Goal: Task Accomplishment & Management: Use online tool/utility

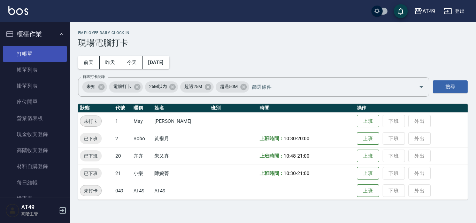
click at [47, 53] on link "打帳單" at bounding box center [35, 54] width 64 height 16
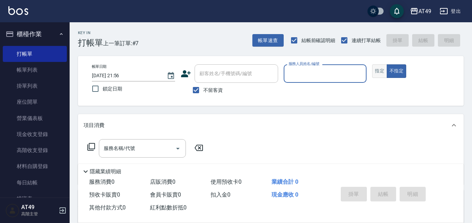
click at [377, 71] on button "指定" at bounding box center [379, 71] width 15 height 14
click at [327, 75] on input "服務人員姓名/編號" at bounding box center [325, 74] width 77 height 12
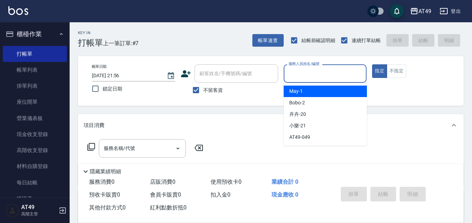
click at [325, 88] on div "May -1" at bounding box center [325, 91] width 83 height 11
type input "May-1"
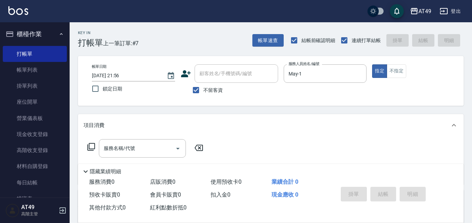
click at [93, 146] on icon at bounding box center [91, 147] width 8 height 8
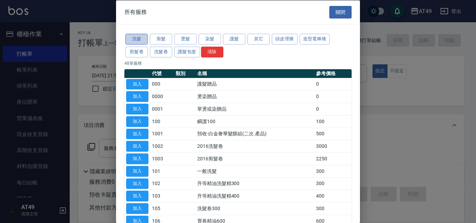
click at [144, 39] on button "洗髮" at bounding box center [136, 39] width 22 height 11
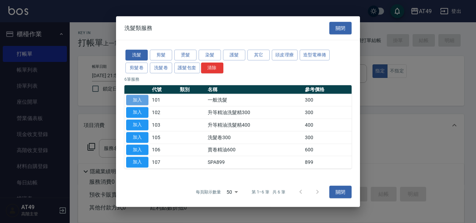
click at [144, 97] on button "加入" at bounding box center [137, 100] width 22 height 11
type input "一般洗髮(101)"
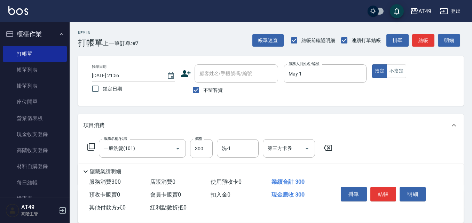
click at [88, 148] on icon at bounding box center [91, 147] width 8 height 8
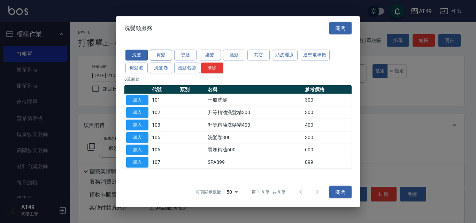
click at [165, 58] on button "剪髮" at bounding box center [161, 55] width 22 height 11
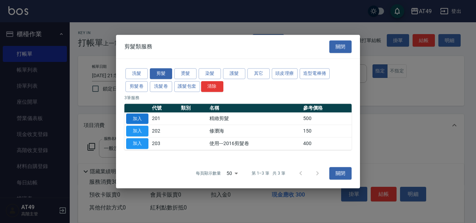
click at [141, 117] on button "加入" at bounding box center [137, 119] width 22 height 11
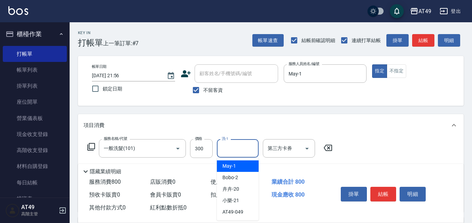
click at [239, 150] on input "洗-1" at bounding box center [238, 148] width 36 height 12
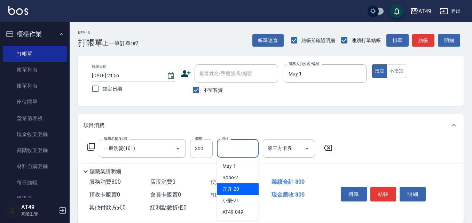
click at [239, 189] on div "卉卉 -20" at bounding box center [238, 189] width 42 height 11
type input "卉卉-20"
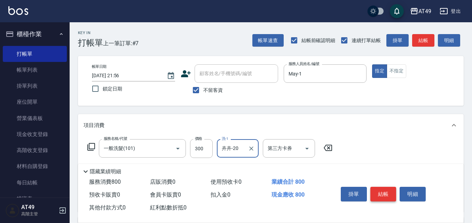
click at [382, 189] on button "結帳" at bounding box center [384, 194] width 26 height 15
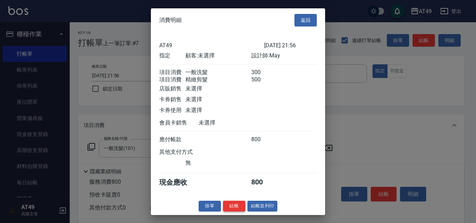
click at [238, 212] on button "結帳" at bounding box center [234, 206] width 22 height 11
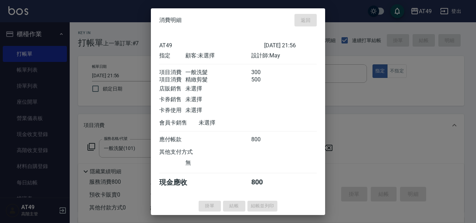
type input "[DATE] 22:18"
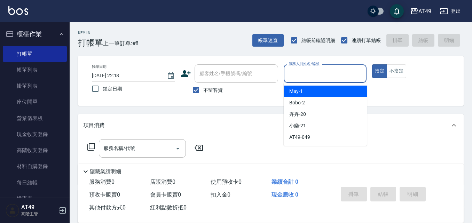
click at [303, 71] on input "服務人員姓名/編號" at bounding box center [325, 74] width 77 height 12
click at [312, 88] on div "May -1" at bounding box center [325, 91] width 83 height 11
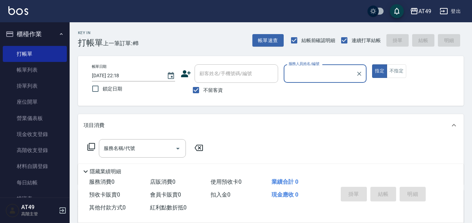
type input "May-1"
click at [88, 148] on icon at bounding box center [91, 147] width 8 height 8
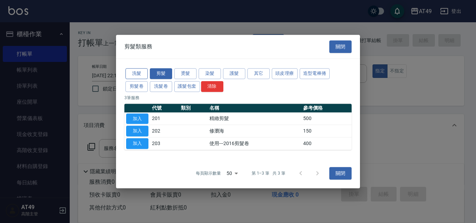
click at [141, 74] on button "洗髮" at bounding box center [136, 73] width 22 height 11
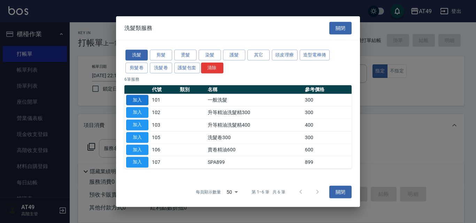
click at [136, 99] on button "加入" at bounding box center [137, 100] width 22 height 11
type input "一般洗髮(101)"
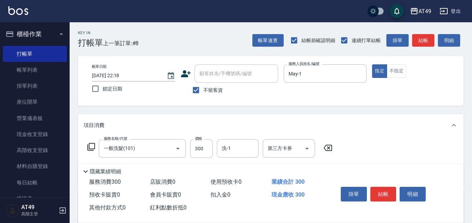
click at [90, 146] on icon at bounding box center [91, 147] width 8 height 8
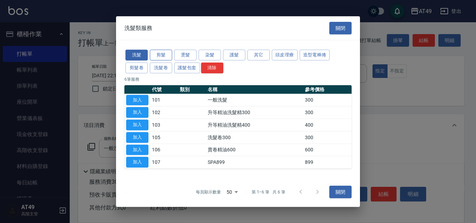
click at [166, 55] on button "剪髮" at bounding box center [161, 55] width 22 height 11
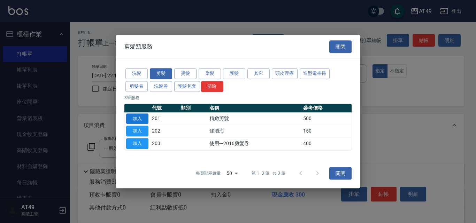
click at [136, 119] on button "加入" at bounding box center [137, 119] width 22 height 11
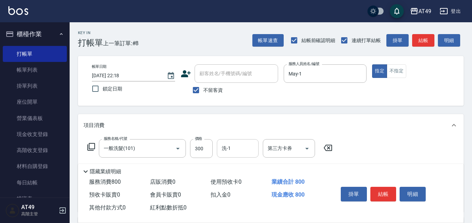
click at [234, 150] on input "洗-1" at bounding box center [238, 148] width 36 height 12
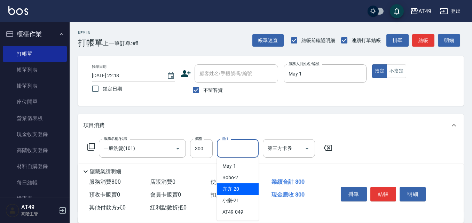
click at [243, 188] on div "卉卉 -20" at bounding box center [238, 189] width 42 height 11
type input "卉卉-20"
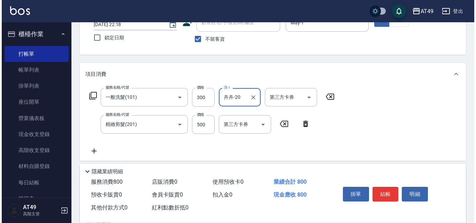
scroll to position [70, 0]
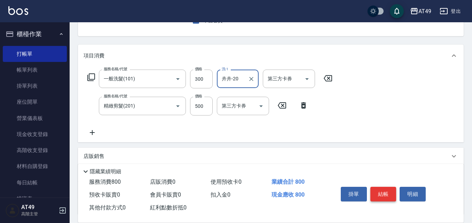
click at [387, 195] on button "結帳" at bounding box center [384, 194] width 26 height 15
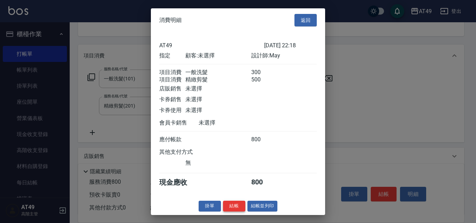
click at [232, 212] on button "結帳" at bounding box center [234, 206] width 22 height 11
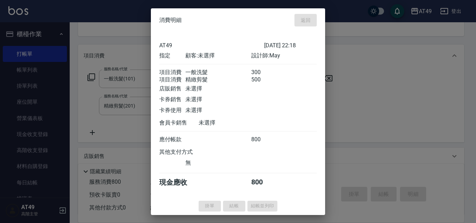
type input "[DATE] 22:19"
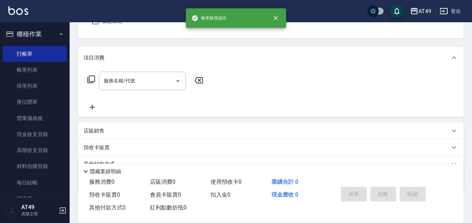
scroll to position [0, 0]
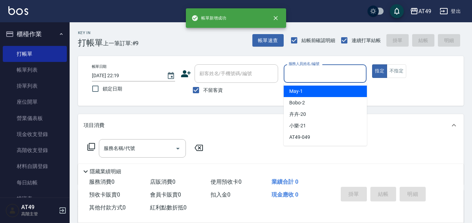
click at [296, 77] on input "服務人員姓名/編號" at bounding box center [325, 74] width 77 height 12
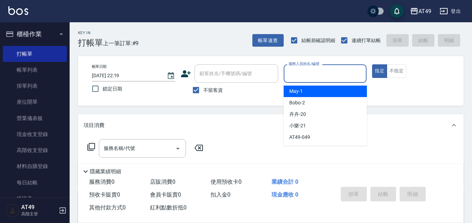
click at [303, 90] on div "May -1" at bounding box center [325, 91] width 83 height 11
type input "May-1"
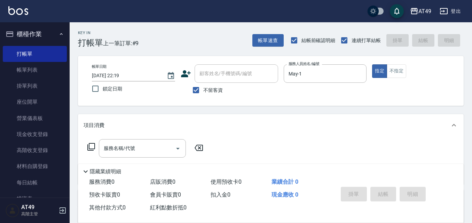
click at [89, 145] on icon at bounding box center [91, 147] width 8 height 8
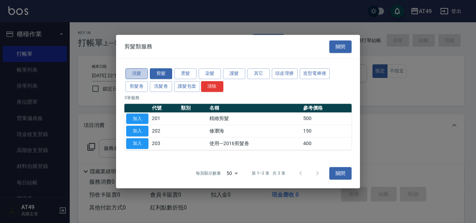
click at [139, 75] on button "洗髮" at bounding box center [136, 73] width 22 height 11
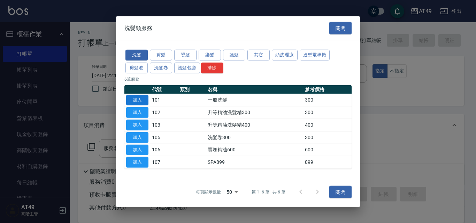
click at [134, 99] on button "加入" at bounding box center [137, 100] width 22 height 11
type input "一般洗髮(101)"
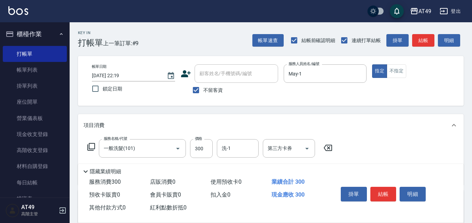
click at [92, 145] on icon at bounding box center [91, 147] width 8 height 8
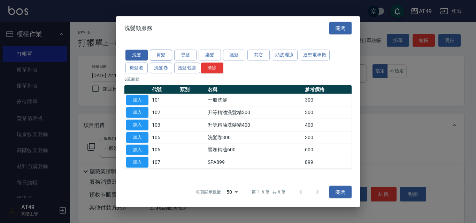
click at [163, 56] on button "剪髮" at bounding box center [161, 55] width 22 height 11
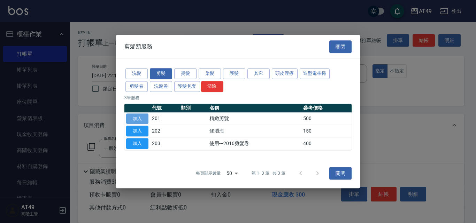
click at [143, 120] on button "加入" at bounding box center [137, 119] width 22 height 11
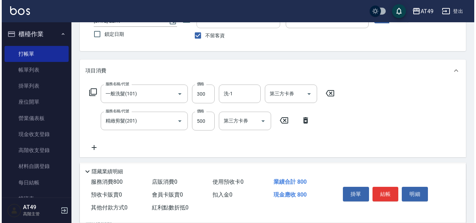
scroll to position [70, 0]
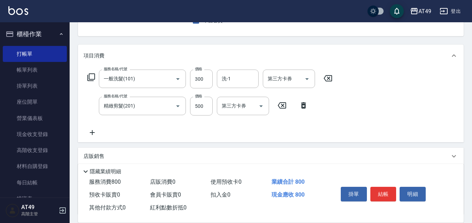
click at [93, 76] on icon at bounding box center [91, 77] width 8 height 8
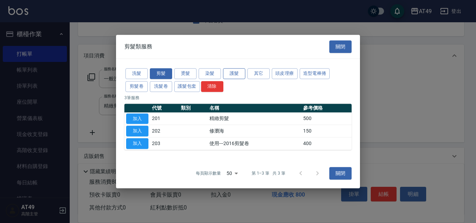
click at [229, 70] on button "護髮" at bounding box center [234, 73] width 22 height 11
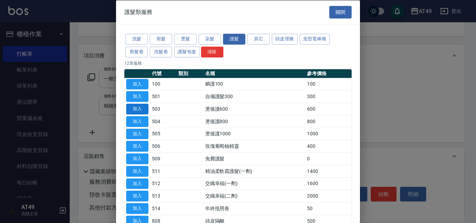
click at [141, 110] on button "加入" at bounding box center [137, 109] width 22 height 11
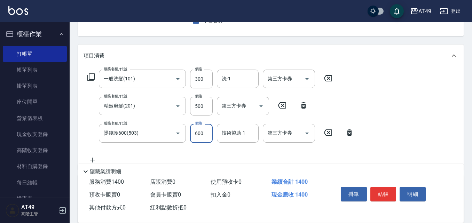
click at [200, 134] on input "600" at bounding box center [201, 133] width 23 height 19
type input "800"
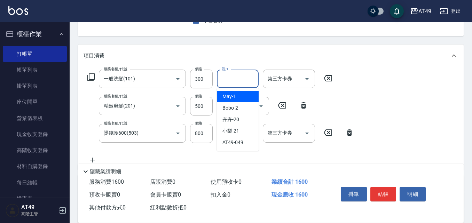
click at [237, 80] on input "洗-1" at bounding box center [238, 79] width 36 height 12
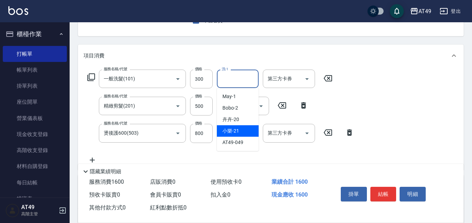
click at [244, 128] on div "小樂 -21" at bounding box center [238, 130] width 42 height 11
type input "小樂-21"
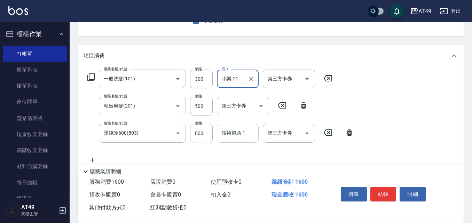
click at [230, 133] on div "技術協助-1 技術協助-1" at bounding box center [238, 133] width 42 height 18
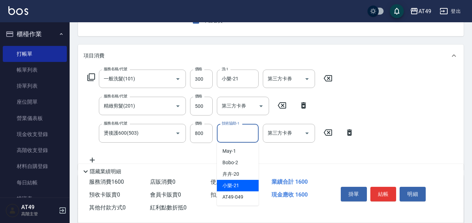
click at [237, 185] on span "小樂 -21" at bounding box center [231, 185] width 17 height 7
type input "小樂-21"
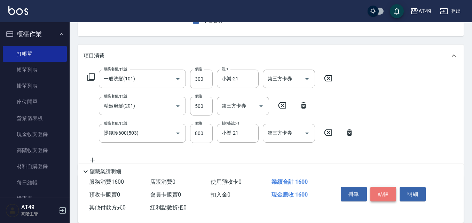
click at [392, 193] on button "結帳" at bounding box center [384, 194] width 26 height 15
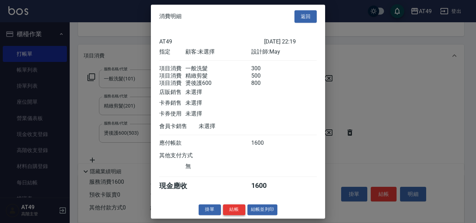
click at [238, 214] on button "結帳" at bounding box center [234, 210] width 22 height 11
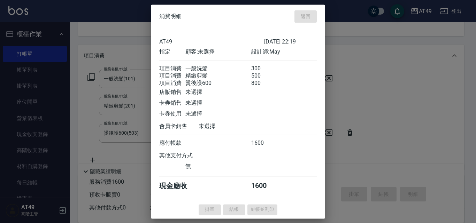
type input "[DATE] 22:20"
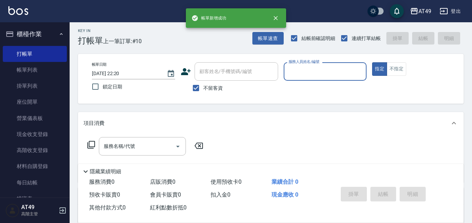
scroll to position [0, 0]
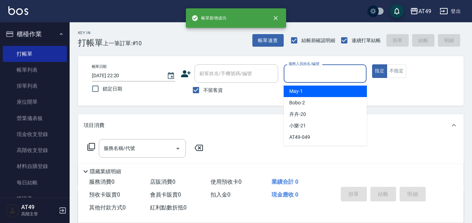
click at [294, 78] on input "服務人員姓名/編號" at bounding box center [325, 74] width 77 height 12
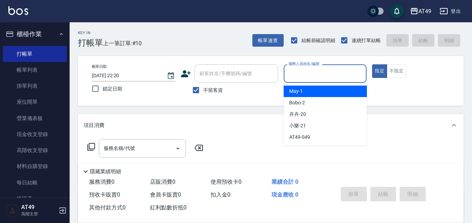
click at [301, 89] on span "May -1" at bounding box center [297, 91] width 14 height 7
type input "May-1"
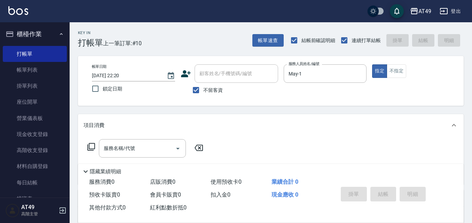
click at [92, 147] on icon at bounding box center [91, 147] width 8 height 8
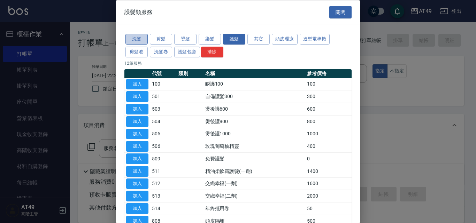
click at [143, 35] on button "洗髮" at bounding box center [136, 39] width 22 height 11
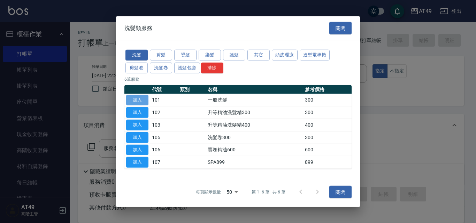
click at [140, 98] on button "加入" at bounding box center [137, 100] width 22 height 11
type input "一般洗髮(101)"
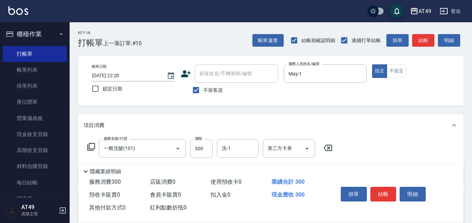
click at [90, 145] on icon at bounding box center [91, 147] width 8 height 8
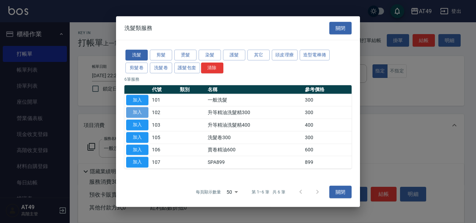
click at [136, 112] on button "加入" at bounding box center [137, 112] width 22 height 11
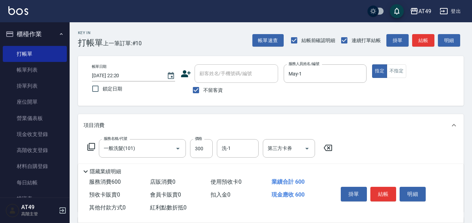
click at [92, 147] on icon at bounding box center [91, 147] width 8 height 8
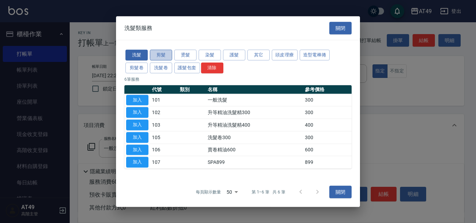
click at [166, 50] on button "剪髮" at bounding box center [161, 55] width 22 height 11
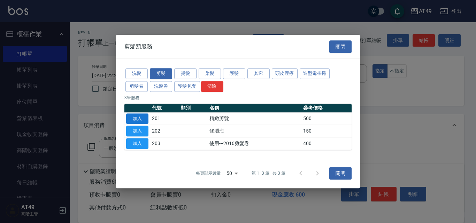
click at [141, 118] on button "加入" at bounding box center [137, 119] width 22 height 11
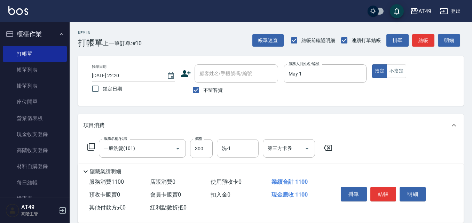
click at [229, 151] on input "洗-1" at bounding box center [238, 148] width 36 height 12
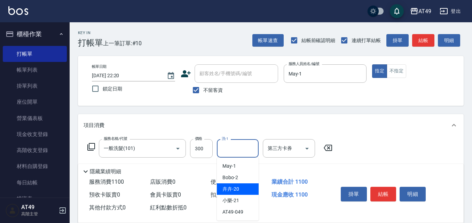
click at [246, 190] on div "卉卉 -20" at bounding box center [238, 189] width 42 height 11
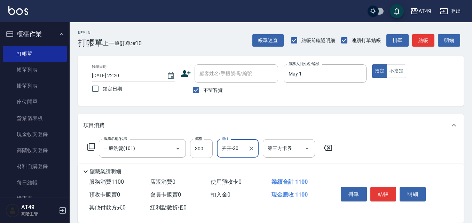
type input "卉卉-20"
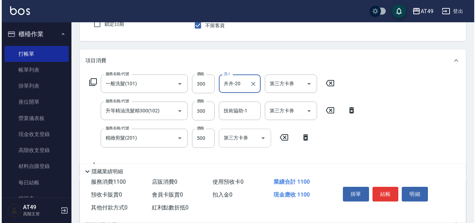
scroll to position [70, 0]
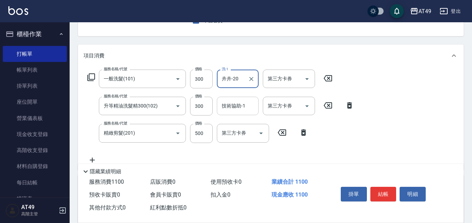
click at [234, 106] on div "技術協助-1 技術協助-1" at bounding box center [238, 106] width 42 height 18
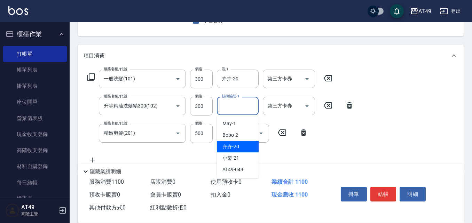
click at [247, 146] on div "卉卉 -20" at bounding box center [238, 146] width 42 height 11
type input "卉卉-20"
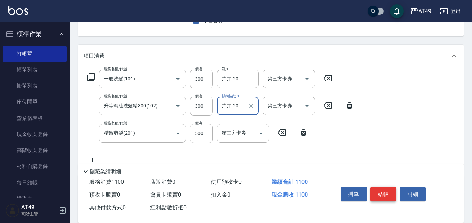
click at [392, 195] on button "結帳" at bounding box center [384, 194] width 26 height 15
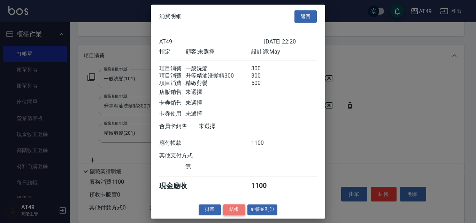
click at [231, 215] on button "結帳" at bounding box center [234, 210] width 22 height 11
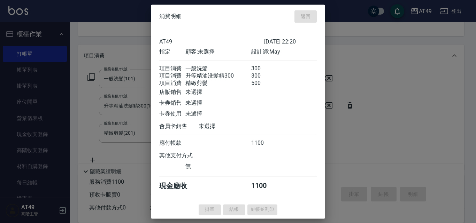
type input "[DATE] 22:21"
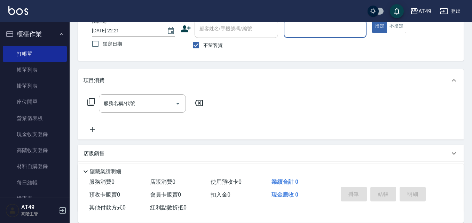
scroll to position [0, 0]
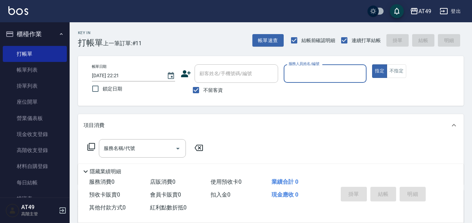
click at [301, 75] on input "服務人員姓名/編號" at bounding box center [325, 74] width 77 height 12
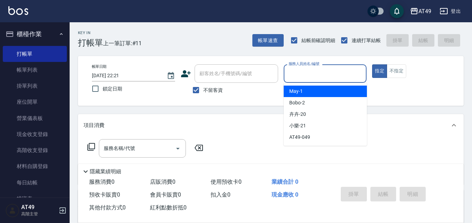
click at [294, 91] on span "May -1" at bounding box center [297, 91] width 14 height 7
type input "May-1"
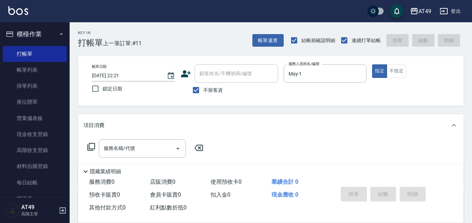
click at [88, 145] on icon at bounding box center [91, 147] width 8 height 8
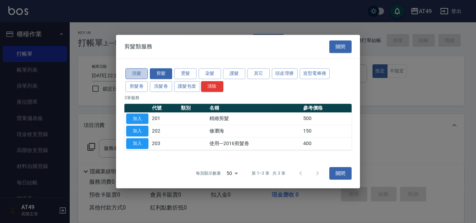
click at [137, 74] on button "洗髮" at bounding box center [136, 73] width 22 height 11
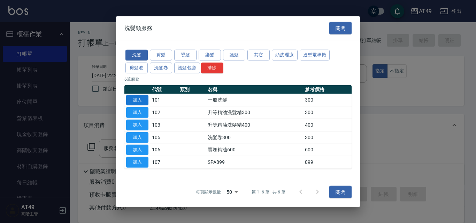
click at [142, 102] on button "加入" at bounding box center [137, 100] width 22 height 11
type input "一般洗髮(101)"
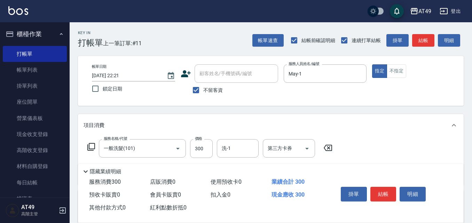
click at [89, 147] on icon at bounding box center [91, 147] width 8 height 8
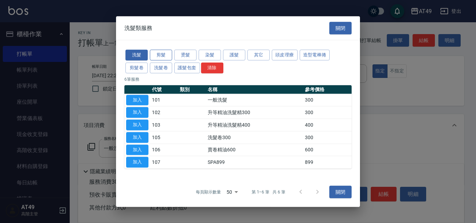
click at [168, 56] on button "剪髮" at bounding box center [161, 55] width 22 height 11
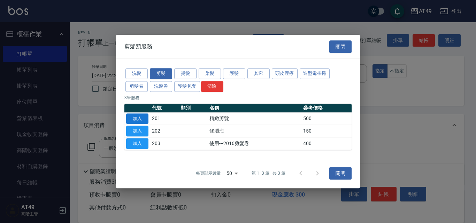
click at [142, 122] on button "加入" at bounding box center [137, 119] width 22 height 11
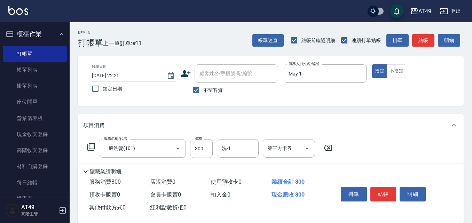
click at [93, 144] on icon at bounding box center [91, 147] width 8 height 8
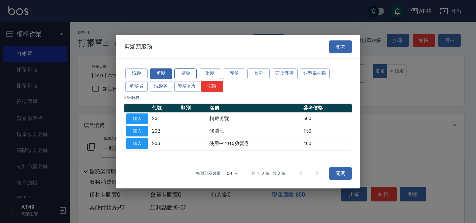
click at [187, 72] on button "燙髮" at bounding box center [185, 73] width 22 height 11
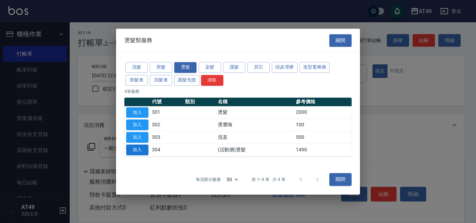
click at [137, 149] on button "加入" at bounding box center [137, 150] width 22 height 11
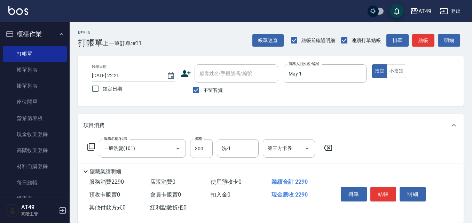
click at [91, 146] on icon at bounding box center [91, 147] width 8 height 8
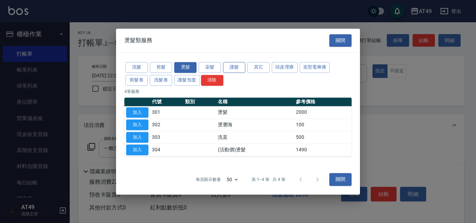
click at [239, 62] on button "護髮" at bounding box center [234, 67] width 22 height 11
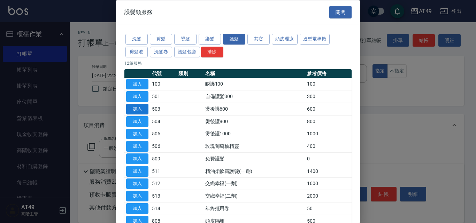
click at [142, 108] on button "加入" at bounding box center [137, 109] width 22 height 11
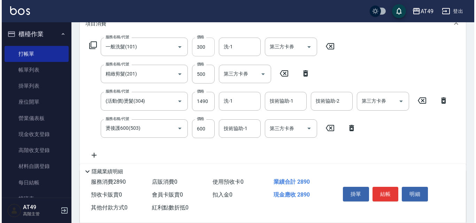
scroll to position [105, 0]
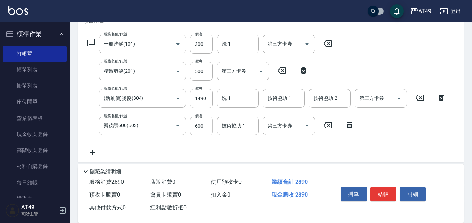
click at [201, 128] on input "600" at bounding box center [201, 126] width 23 height 19
type input "500"
click at [202, 97] on input "1490" at bounding box center [201, 98] width 23 height 19
type input "1500"
click at [238, 47] on input "洗-1" at bounding box center [238, 44] width 36 height 12
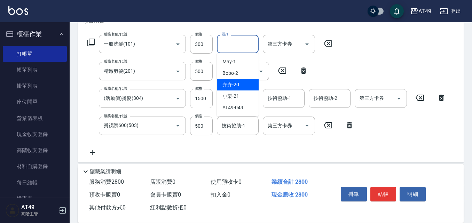
click at [256, 85] on div "卉卉 -20" at bounding box center [238, 84] width 42 height 11
type input "卉卉-20"
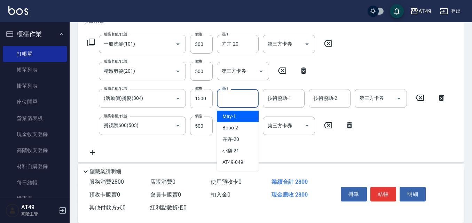
click at [239, 98] on input "洗-1" at bounding box center [238, 98] width 36 height 12
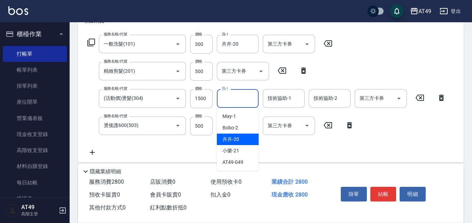
click at [235, 137] on span "卉卉 -20" at bounding box center [231, 139] width 17 height 7
type input "卉卉-20"
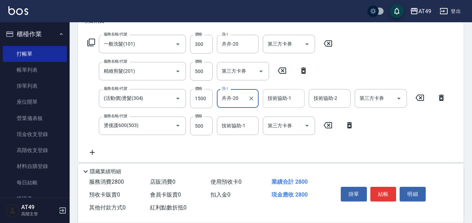
click at [275, 101] on div "技術協助-1 技術協助-1" at bounding box center [284, 98] width 42 height 18
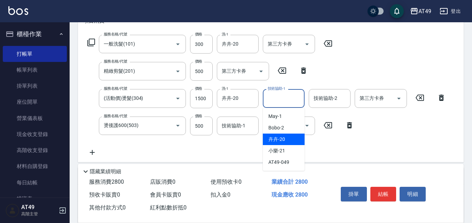
click at [295, 138] on div "卉卉 -20" at bounding box center [284, 139] width 42 height 11
type input "卉卉-20"
click at [327, 102] on input "技術協助-2" at bounding box center [330, 98] width 36 height 12
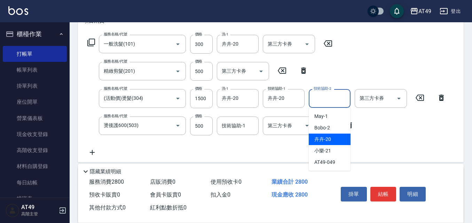
click at [336, 139] on div "卉卉 -20" at bounding box center [330, 139] width 42 height 11
type input "卉卉-20"
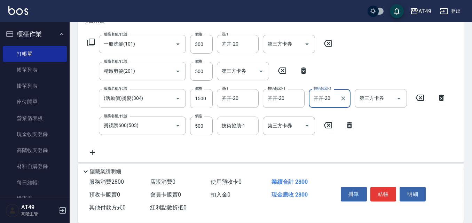
click at [234, 121] on input "技術協助-1" at bounding box center [238, 126] width 36 height 12
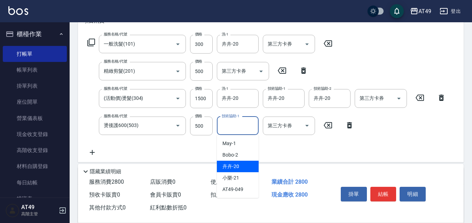
click at [251, 162] on div "卉卉 -20" at bounding box center [238, 166] width 42 height 11
type input "卉卉-20"
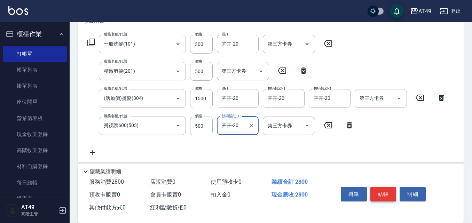
click at [385, 193] on button "結帳" at bounding box center [384, 194] width 26 height 15
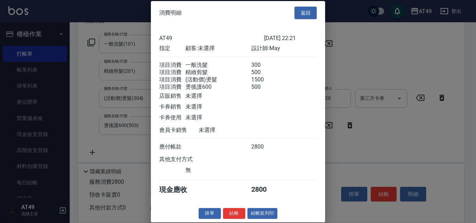
scroll to position [11, 0]
click at [235, 213] on button "結帳" at bounding box center [234, 213] width 22 height 11
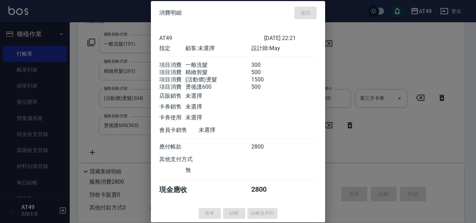
type input "[DATE] 22:23"
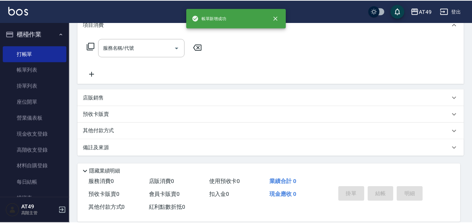
scroll to position [0, 0]
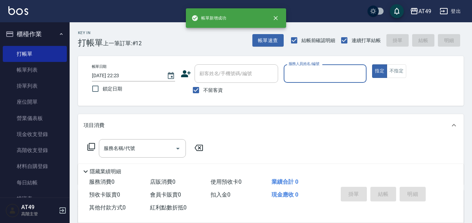
click at [302, 74] on input "服務人員姓名/編號" at bounding box center [325, 74] width 77 height 12
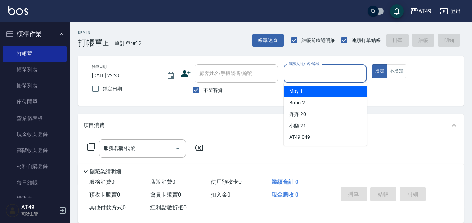
click at [306, 90] on div "May -1" at bounding box center [325, 91] width 83 height 11
type input "May-1"
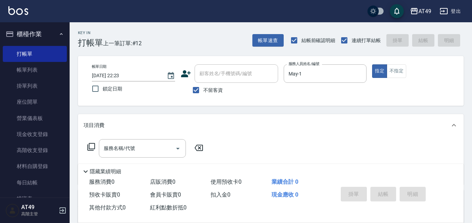
click at [89, 147] on icon at bounding box center [91, 147] width 8 height 8
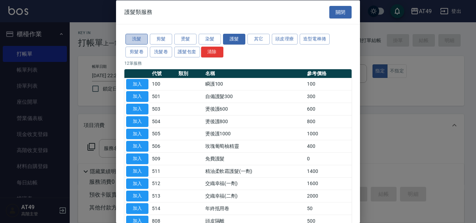
click at [140, 38] on button "洗髮" at bounding box center [136, 39] width 22 height 11
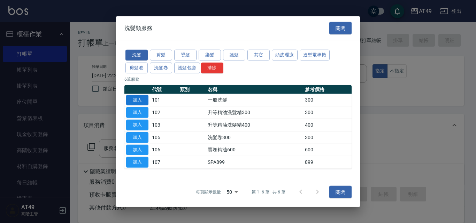
click at [144, 100] on button "加入" at bounding box center [137, 100] width 22 height 11
type input "一般洗髮(101)"
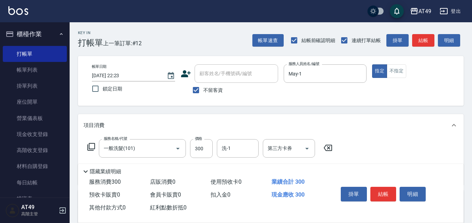
click at [88, 146] on icon at bounding box center [91, 147] width 8 height 8
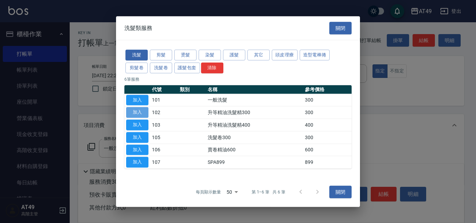
click at [143, 108] on button "加入" at bounding box center [137, 112] width 22 height 11
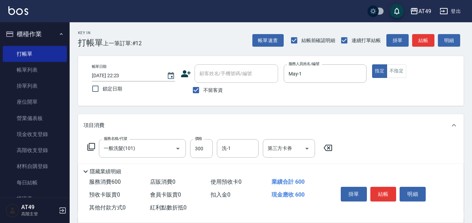
click at [90, 148] on icon at bounding box center [91, 147] width 8 height 8
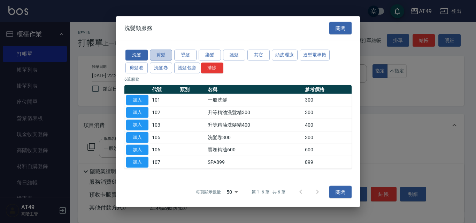
click at [168, 56] on button "剪髮" at bounding box center [161, 55] width 22 height 11
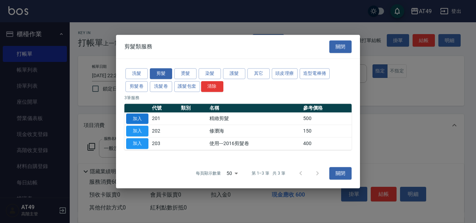
click at [129, 120] on button "加入" at bounding box center [137, 119] width 22 height 11
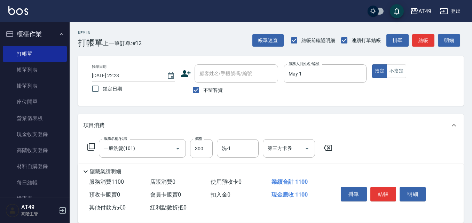
click at [93, 145] on icon at bounding box center [91, 147] width 8 height 8
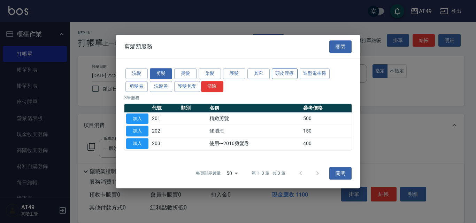
click at [283, 70] on button "頭皮理療" at bounding box center [285, 73] width 26 height 11
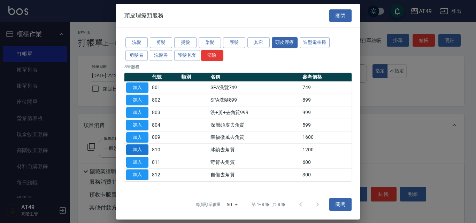
click at [129, 147] on button "加入" at bounding box center [137, 150] width 22 height 11
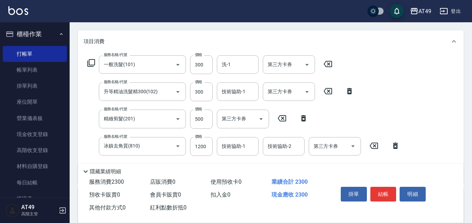
scroll to position [105, 0]
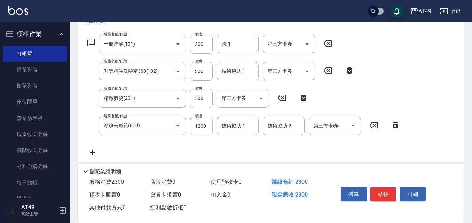
click at [201, 130] on input "1200" at bounding box center [201, 126] width 23 height 19
type input "800"
click at [239, 45] on input "洗-1" at bounding box center [238, 44] width 36 height 12
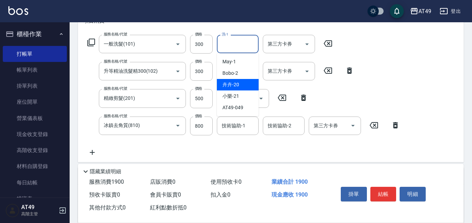
click at [241, 83] on div "卉卉 -20" at bounding box center [238, 84] width 42 height 11
type input "卉卉-20"
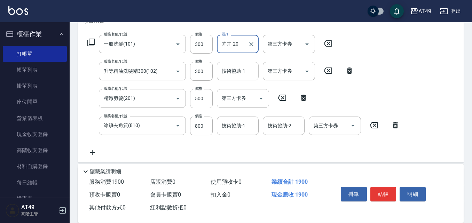
click at [231, 70] on input "技術協助-1" at bounding box center [238, 71] width 36 height 12
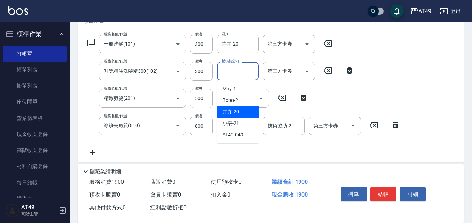
click at [242, 113] on div "卉卉 -20" at bounding box center [238, 111] width 42 height 11
type input "卉卉-20"
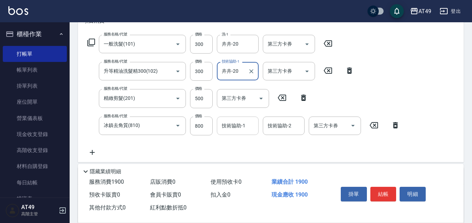
click at [231, 132] on input "技術協助-1" at bounding box center [238, 126] width 36 height 12
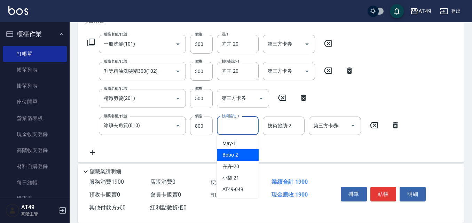
click at [241, 155] on div "Bobo -2" at bounding box center [238, 154] width 42 height 11
type input "Bobo-2"
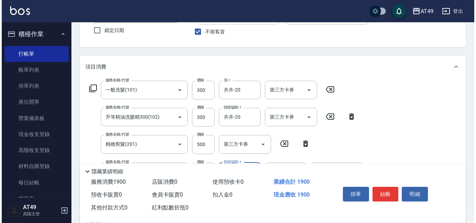
scroll to position [0, 0]
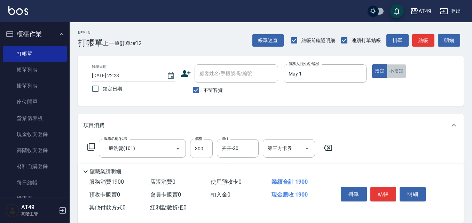
click at [394, 71] on button "不指定" at bounding box center [397, 71] width 20 height 14
click at [387, 192] on button "結帳" at bounding box center [384, 194] width 26 height 15
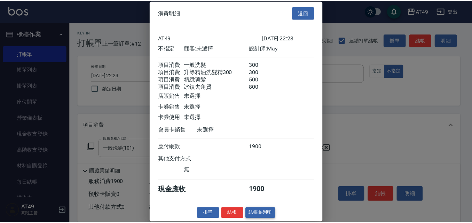
scroll to position [11, 0]
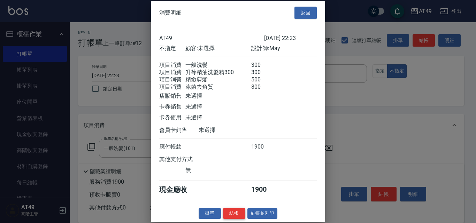
click at [237, 216] on button "結帳" at bounding box center [234, 213] width 22 height 11
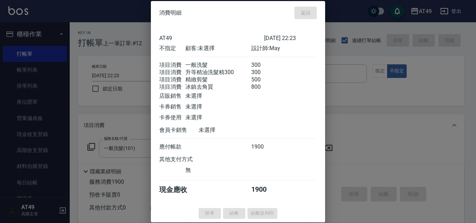
type input "[DATE] 22:24"
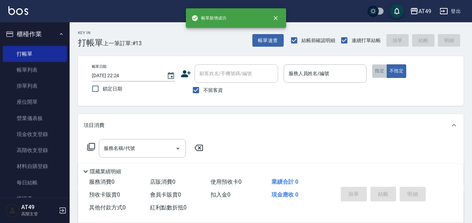
click at [376, 74] on button "指定" at bounding box center [379, 71] width 15 height 14
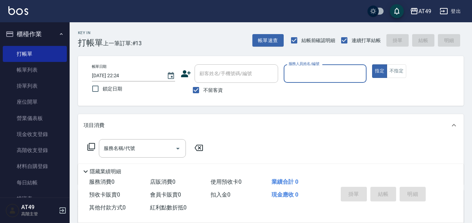
click at [314, 74] on input "服務人員姓名/編號" at bounding box center [325, 74] width 77 height 12
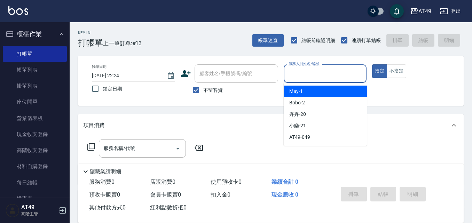
click at [310, 89] on div "May -1" at bounding box center [325, 91] width 83 height 11
type input "May-1"
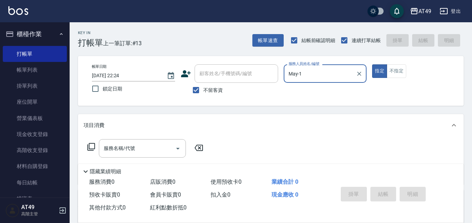
click at [91, 146] on icon at bounding box center [91, 147] width 8 height 8
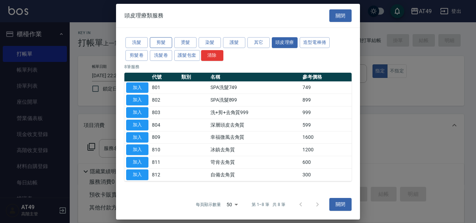
click at [163, 42] on button "剪髮" at bounding box center [161, 42] width 22 height 11
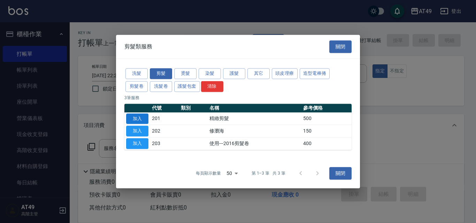
click at [139, 118] on button "加入" at bounding box center [137, 119] width 22 height 11
type input "精緻剪髮(201)"
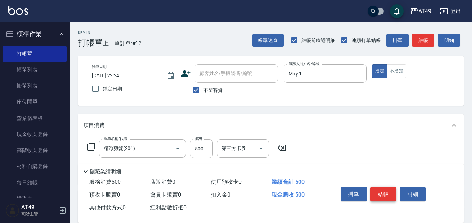
click at [381, 187] on button "結帳" at bounding box center [384, 194] width 26 height 15
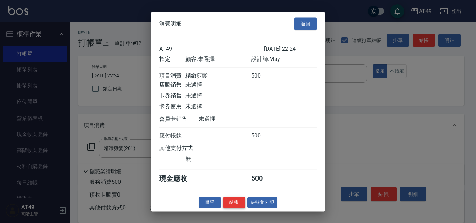
click at [238, 208] on button "結帳" at bounding box center [234, 202] width 22 height 11
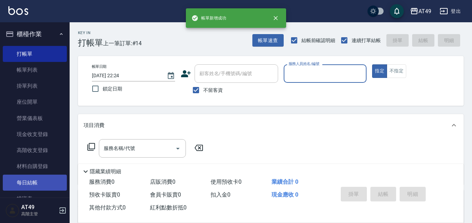
click at [51, 180] on link "每日結帳" at bounding box center [35, 183] width 64 height 16
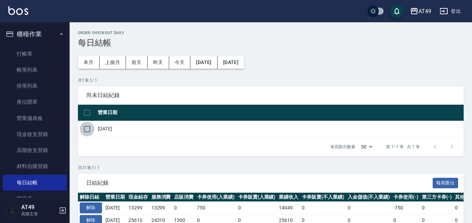
click at [91, 128] on input "checkbox" at bounding box center [87, 129] width 15 height 15
checkbox input "true"
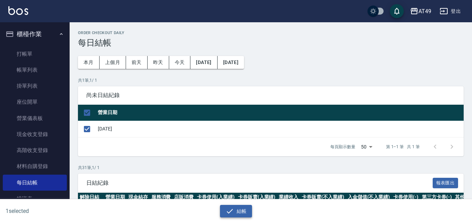
click at [241, 211] on button "結帳" at bounding box center [236, 211] width 32 height 13
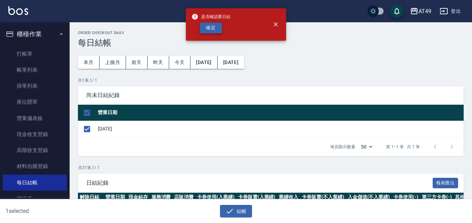
click at [215, 25] on button "確定" at bounding box center [211, 28] width 22 height 11
checkbox input "false"
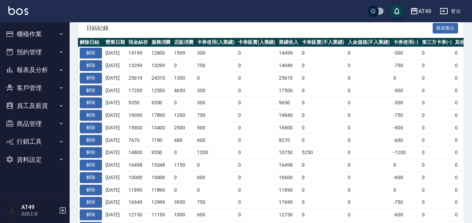
scroll to position [139, 0]
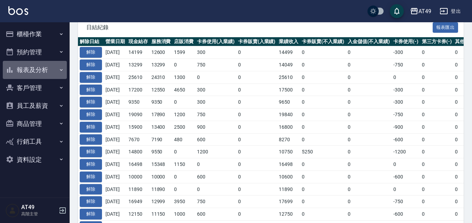
click at [48, 73] on button "報表及分析" at bounding box center [35, 70] width 64 height 18
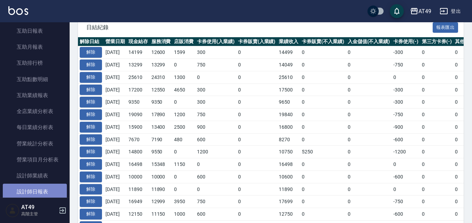
click at [45, 190] on link "設計師日報表" at bounding box center [35, 192] width 64 height 16
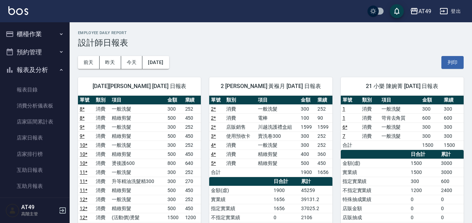
click at [40, 29] on button "櫃檯作業" at bounding box center [35, 34] width 64 height 18
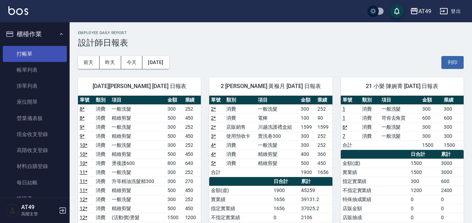
click at [49, 57] on link "打帳單" at bounding box center [35, 54] width 64 height 16
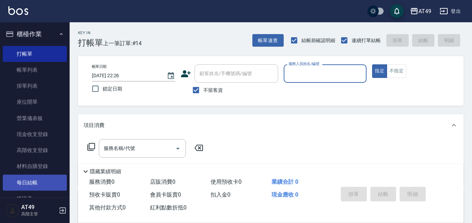
click at [42, 183] on link "每日結帳" at bounding box center [35, 183] width 64 height 16
